Goal: Find specific page/section: Find specific page/section

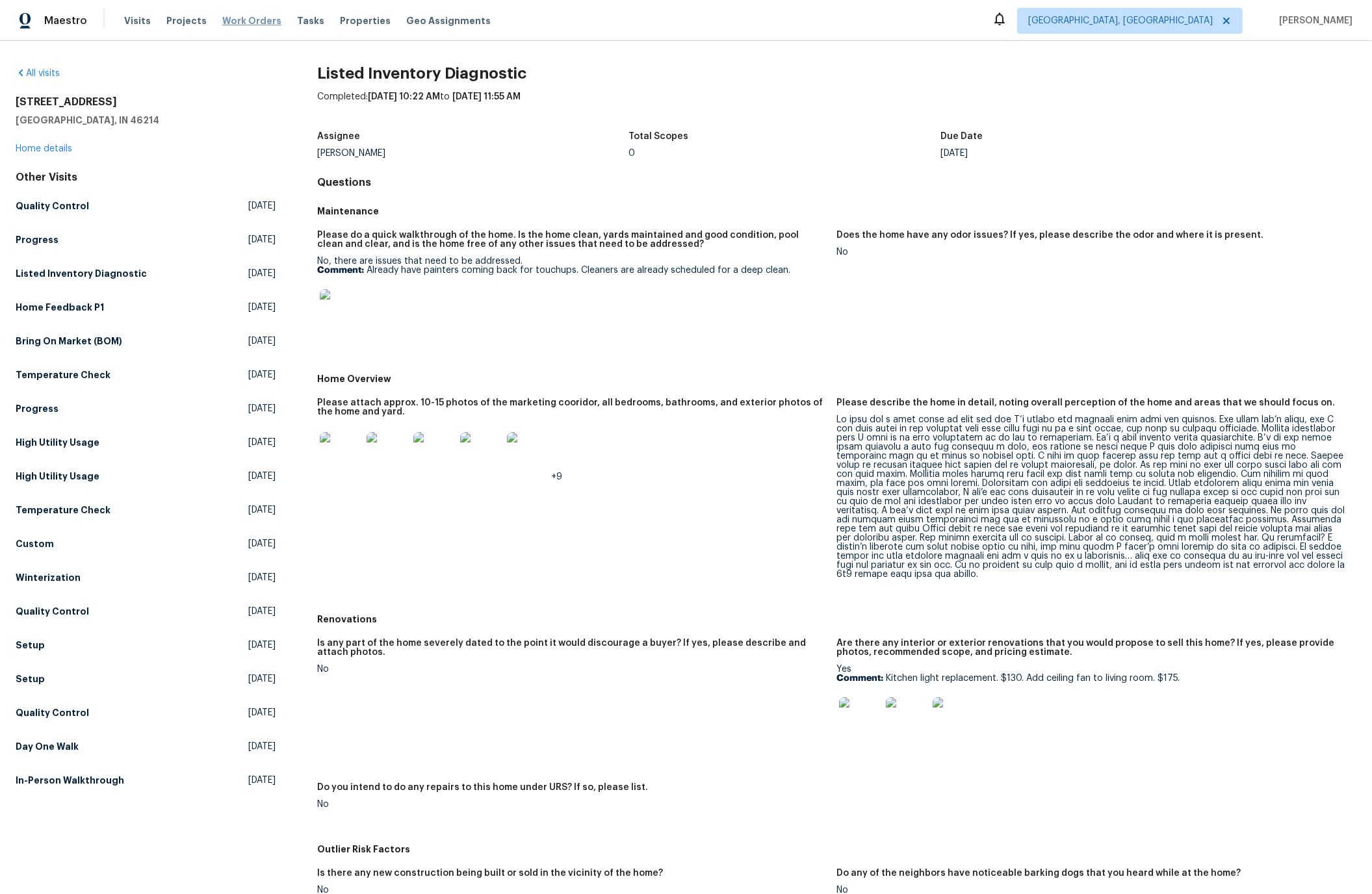
click at [237, 20] on span "Work Orders" at bounding box center [252, 21] width 60 height 13
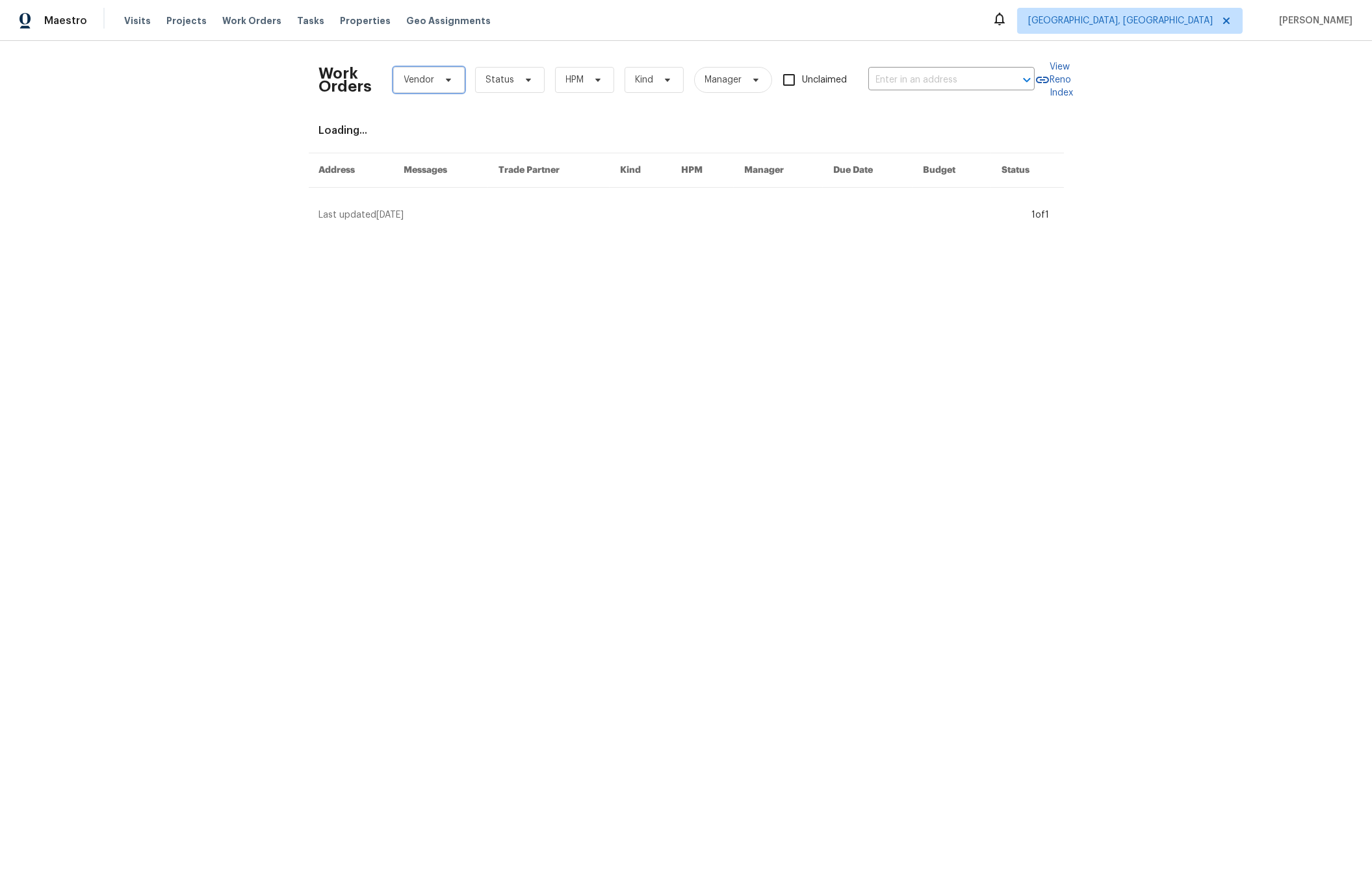
click at [414, 84] on span "Vendor" at bounding box center [420, 80] width 31 height 13
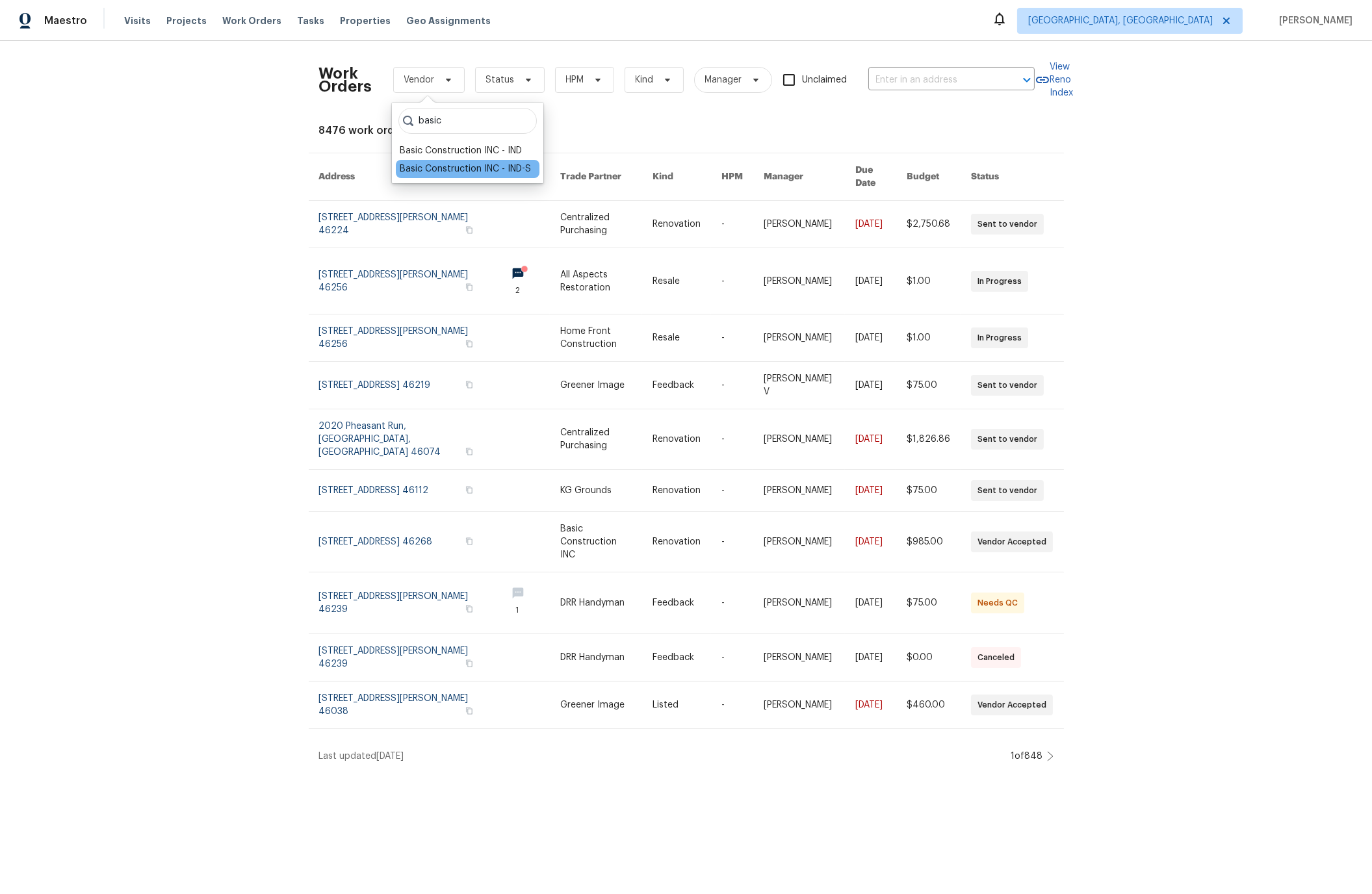
type input "basic"
click at [433, 167] on div "Basic Construction INC - IND-S" at bounding box center [465, 169] width 132 height 13
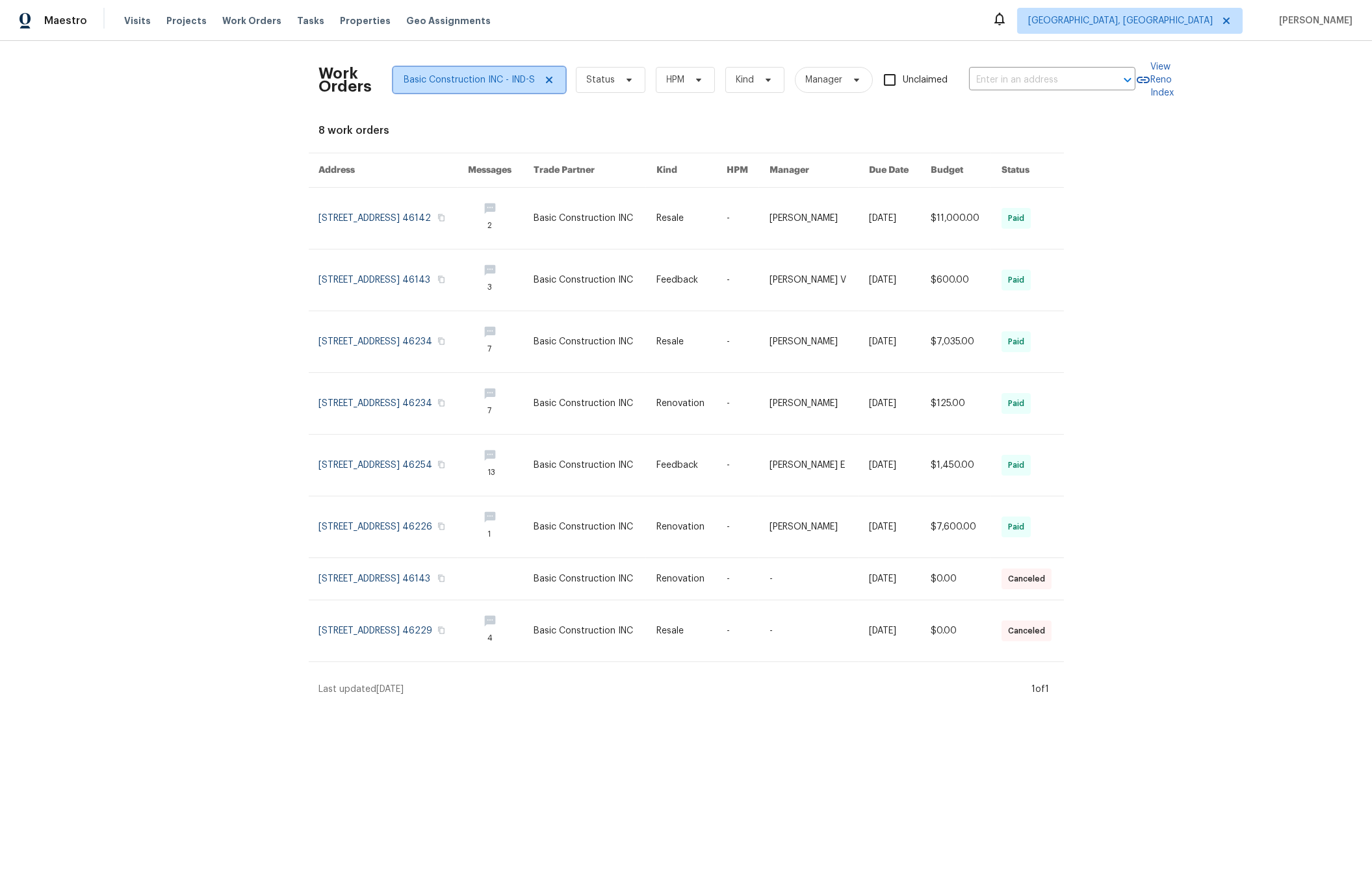
click at [459, 78] on span "Basic Construction INC - IND-S" at bounding box center [470, 80] width 132 height 13
type input "basic"
click at [443, 166] on div "Basic Construction INC - IND" at bounding box center [461, 169] width 122 height 13
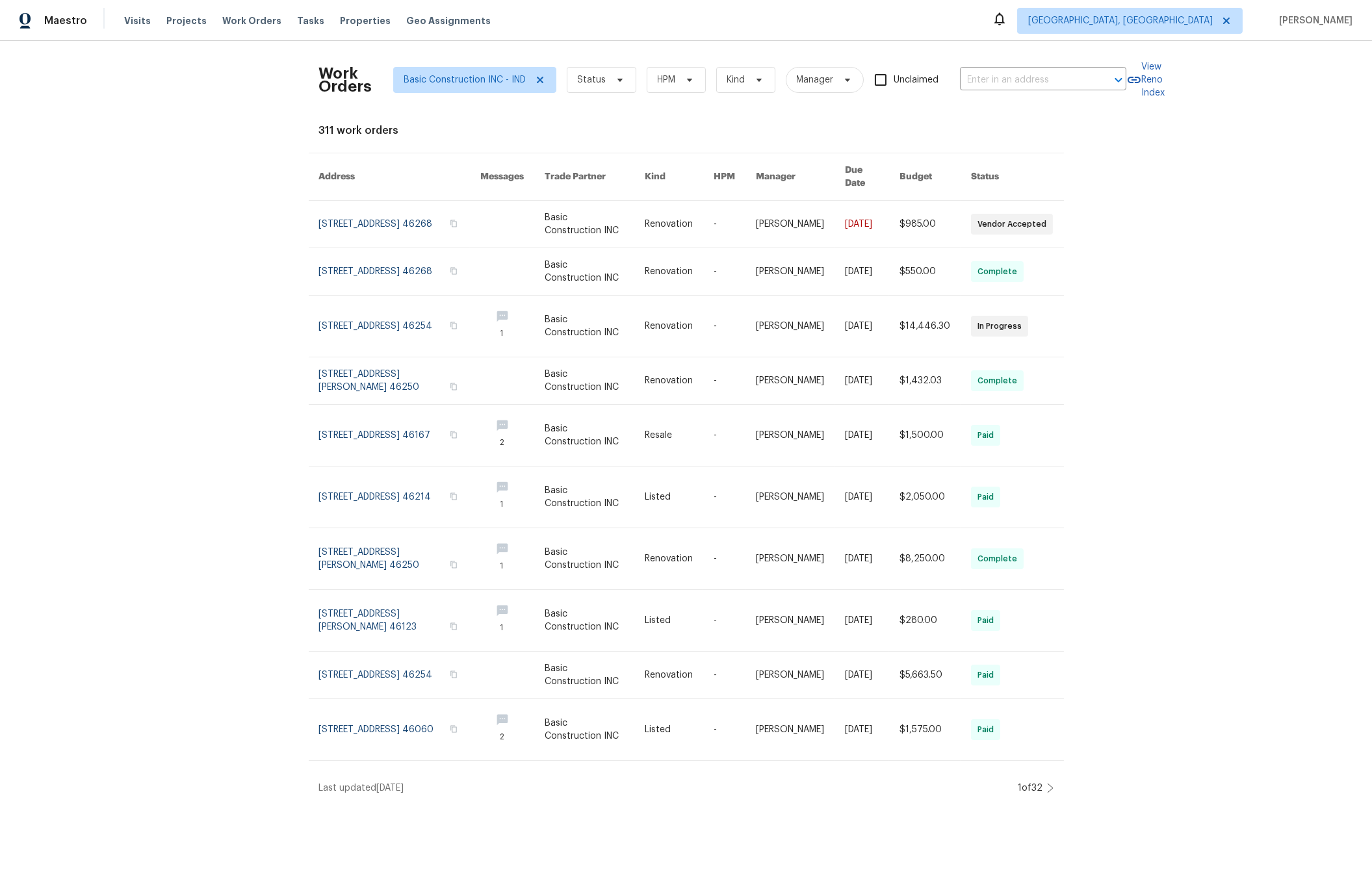
click at [1051, 783] on icon at bounding box center [1050, 788] width 7 height 11
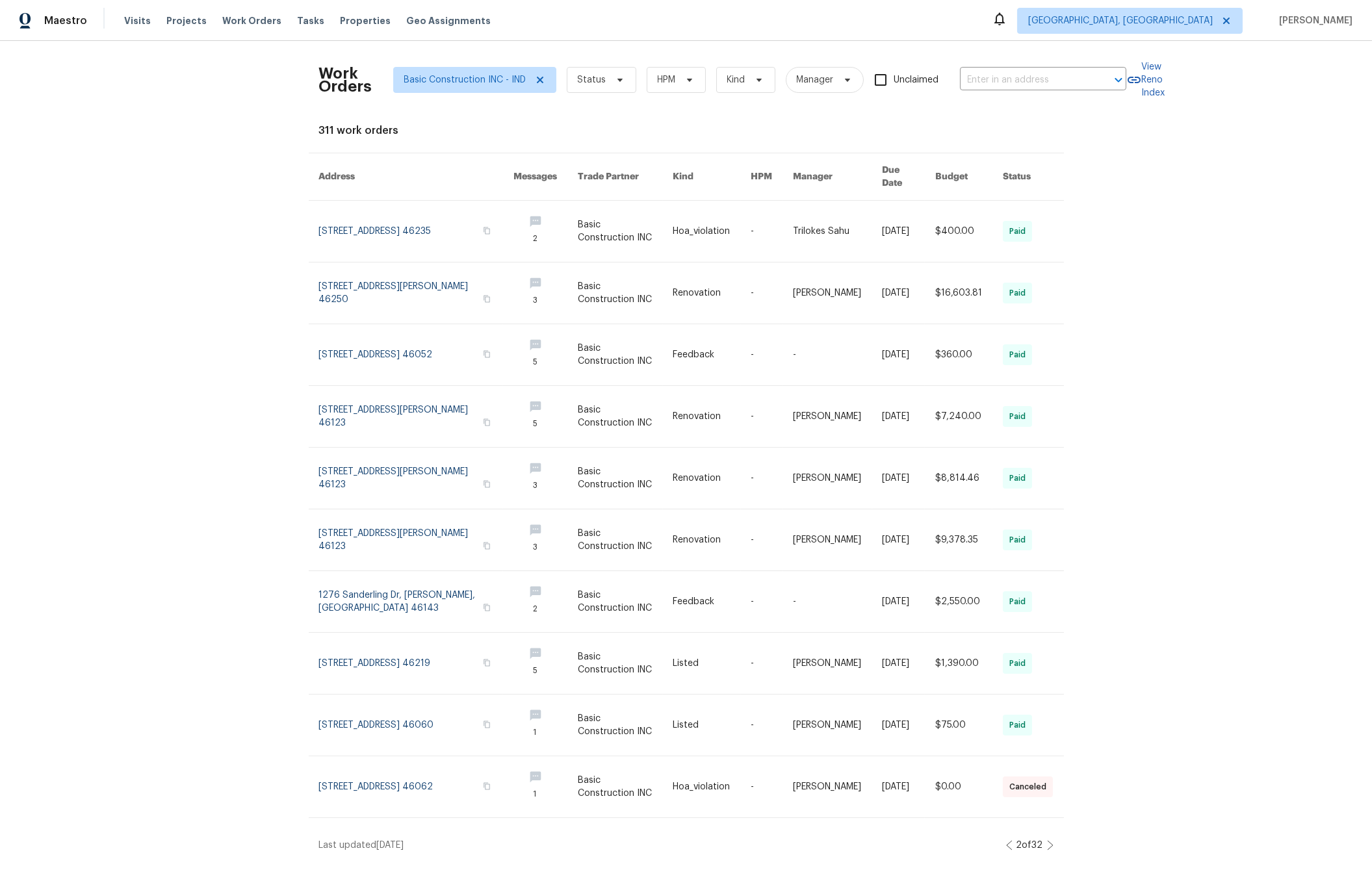
click at [1049, 840] on icon at bounding box center [1050, 845] width 7 height 11
